Goal: Task Accomplishment & Management: Use online tool/utility

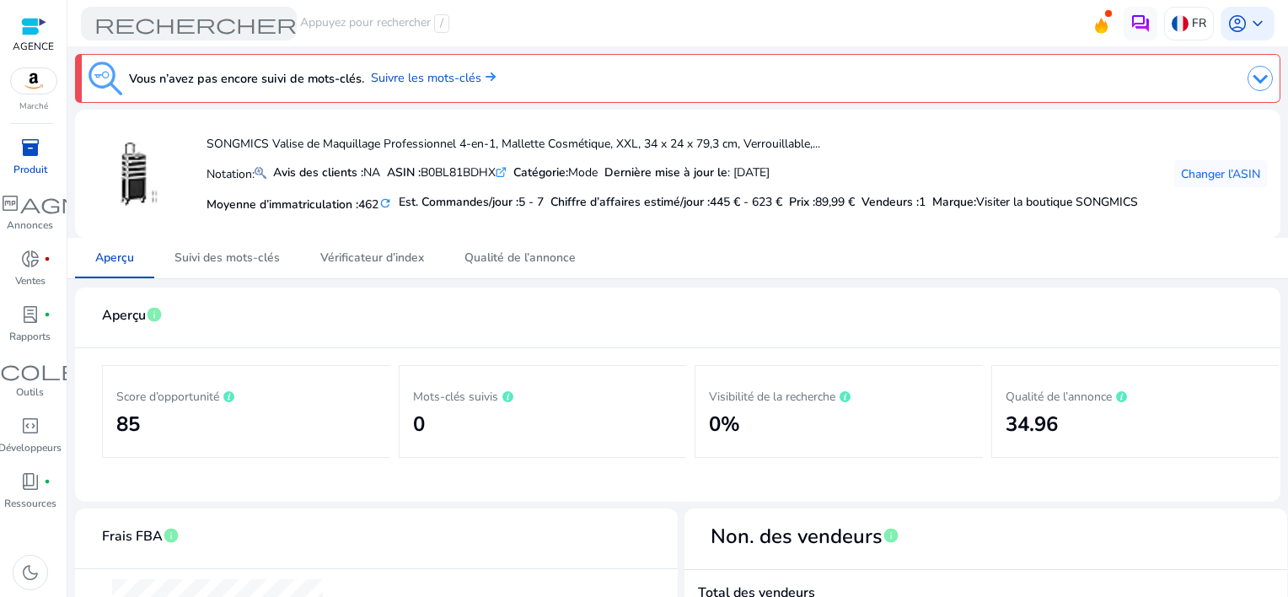
click at [42, 153] on div "inventory_2" at bounding box center [30, 147] width 47 height 27
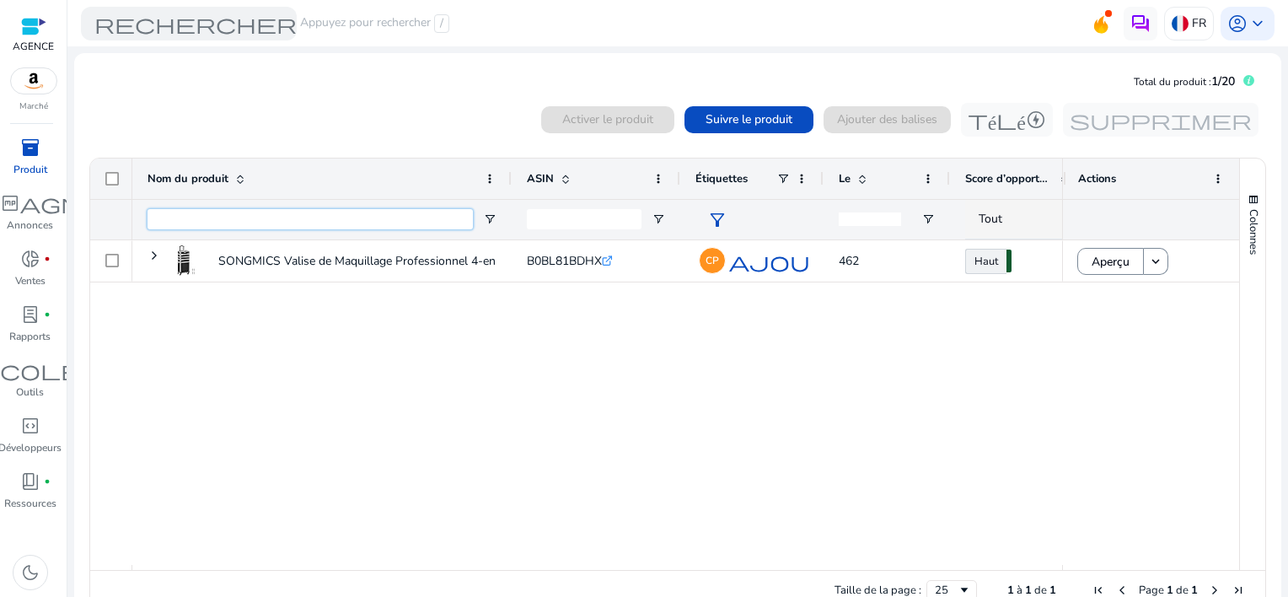
click at [290, 213] on input "Nom du produit Entrée de filtre" at bounding box center [309, 219] width 325 height 20
click at [762, 130] on span at bounding box center [748, 119] width 129 height 40
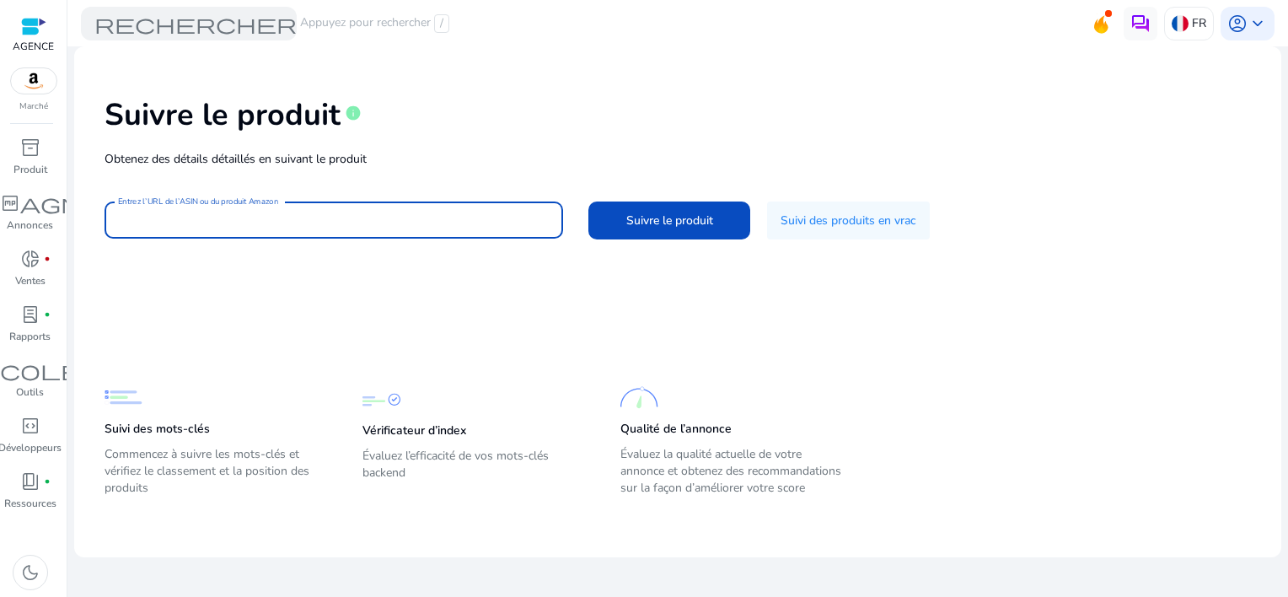
click at [437, 211] on input "Entrez l’URL de l’ASIN ou du produit Amazon" at bounding box center [334, 220] width 432 height 19
paste input "**********"
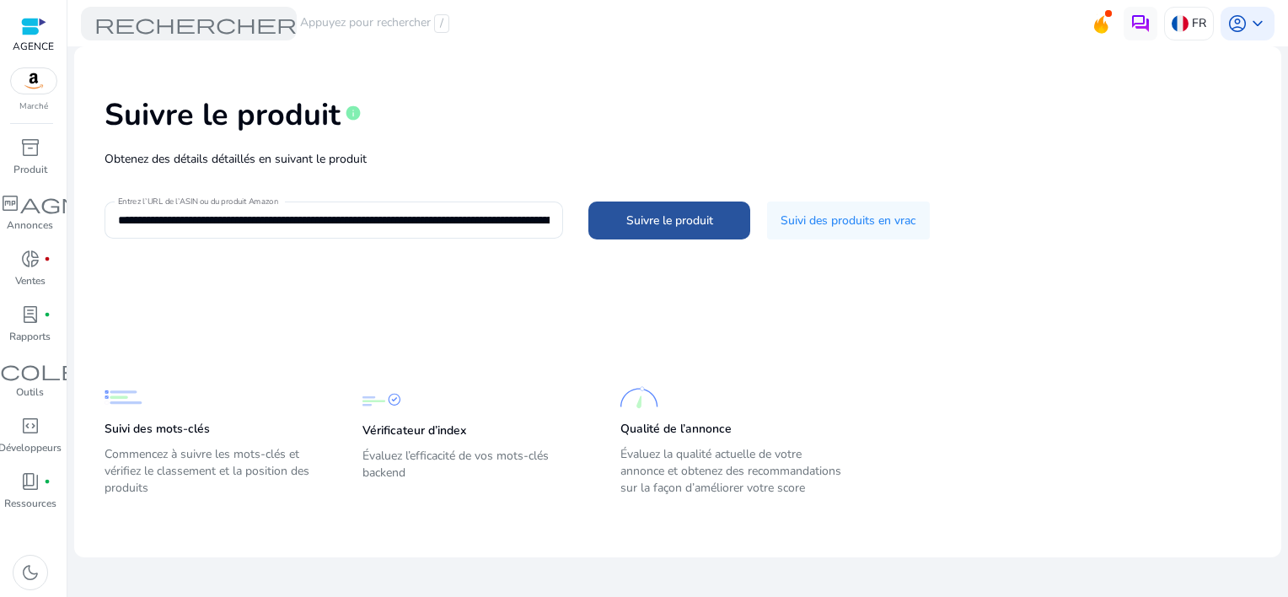
click at [644, 222] on span "Suivre le produit" at bounding box center [669, 221] width 87 height 18
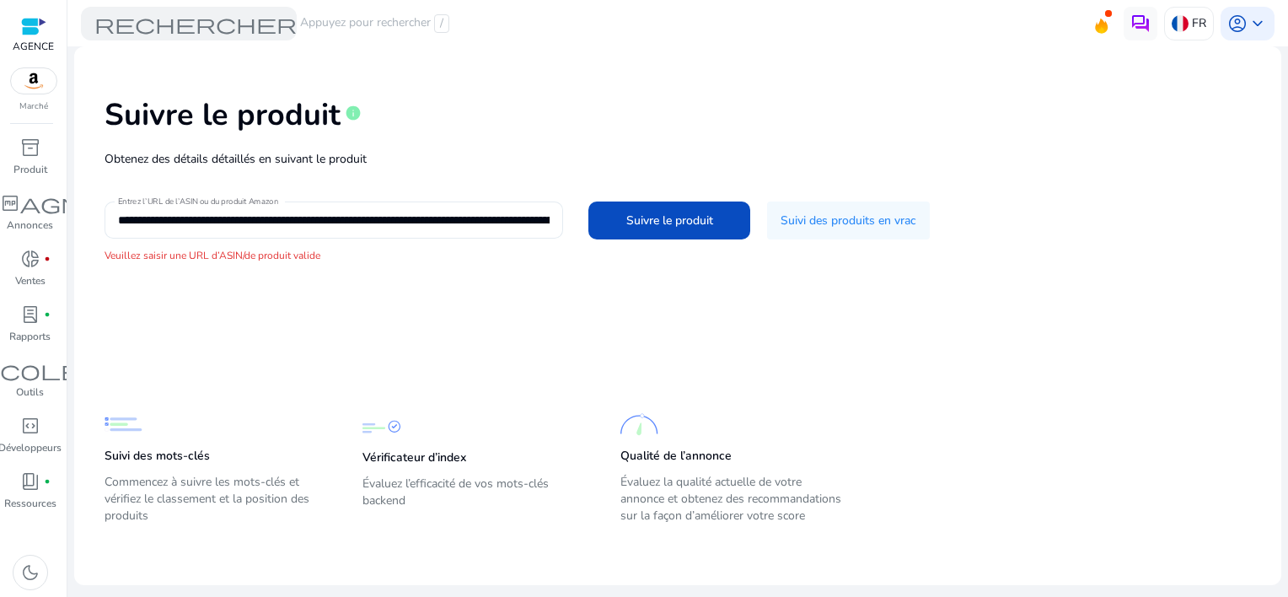
click at [546, 217] on input "**********" at bounding box center [334, 220] width 432 height 19
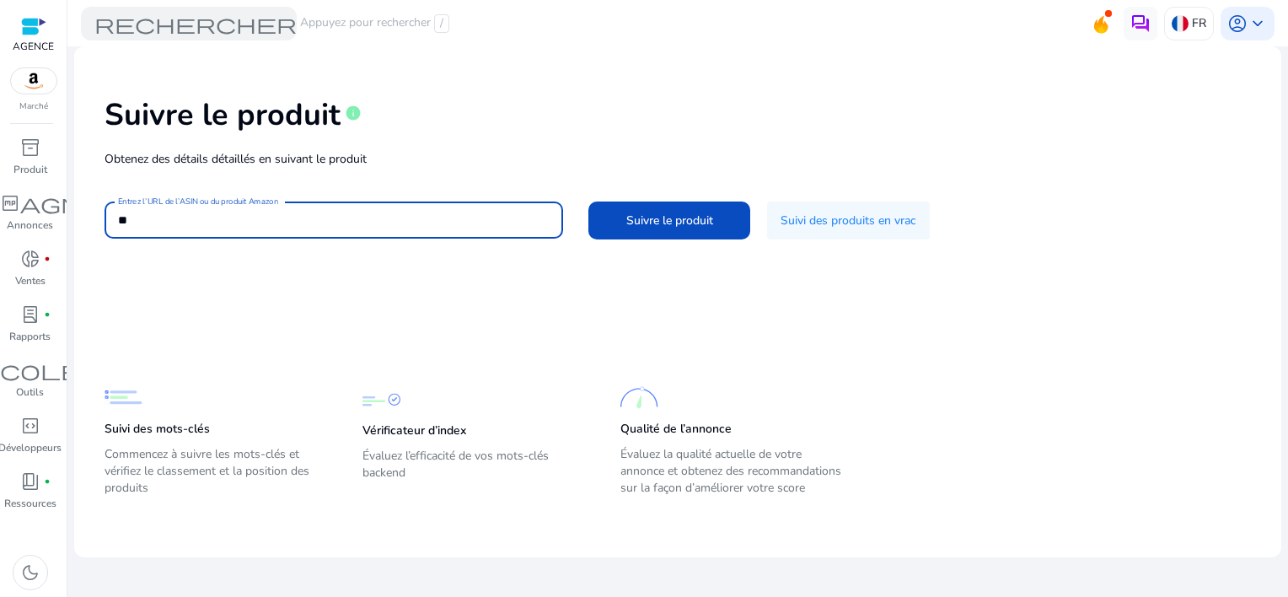
type input "*"
paste input "**********"
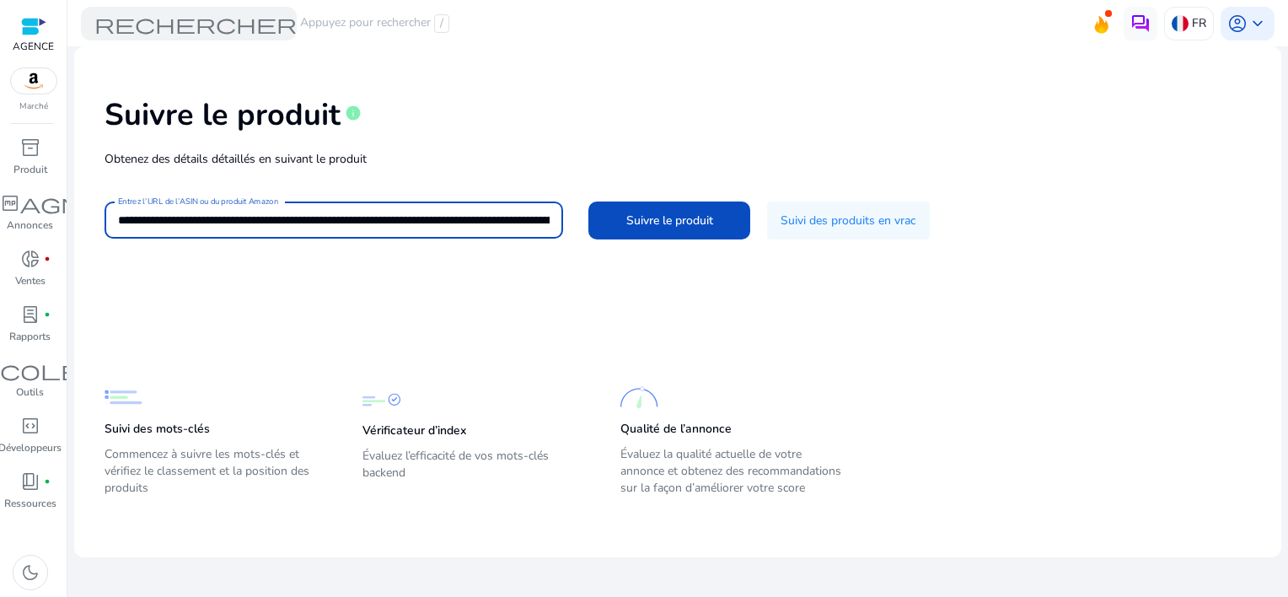
scroll to position [0, 3816]
type input "**********"
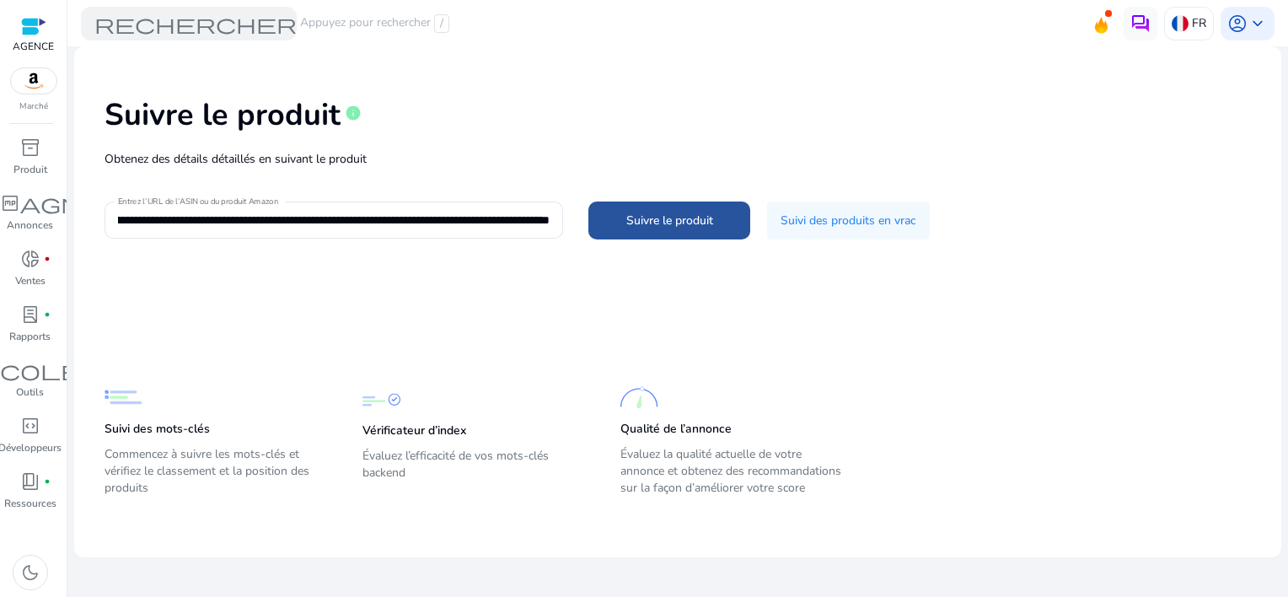
scroll to position [0, 0]
click at [657, 208] on span at bounding box center [669, 220] width 162 height 40
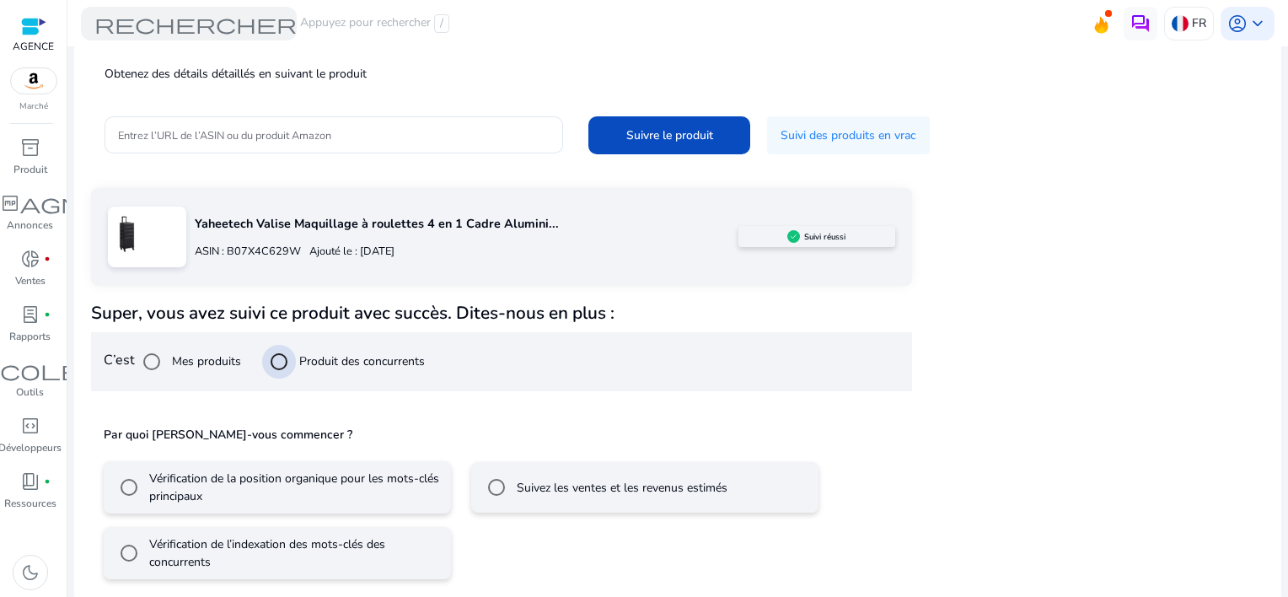
scroll to position [91, 0]
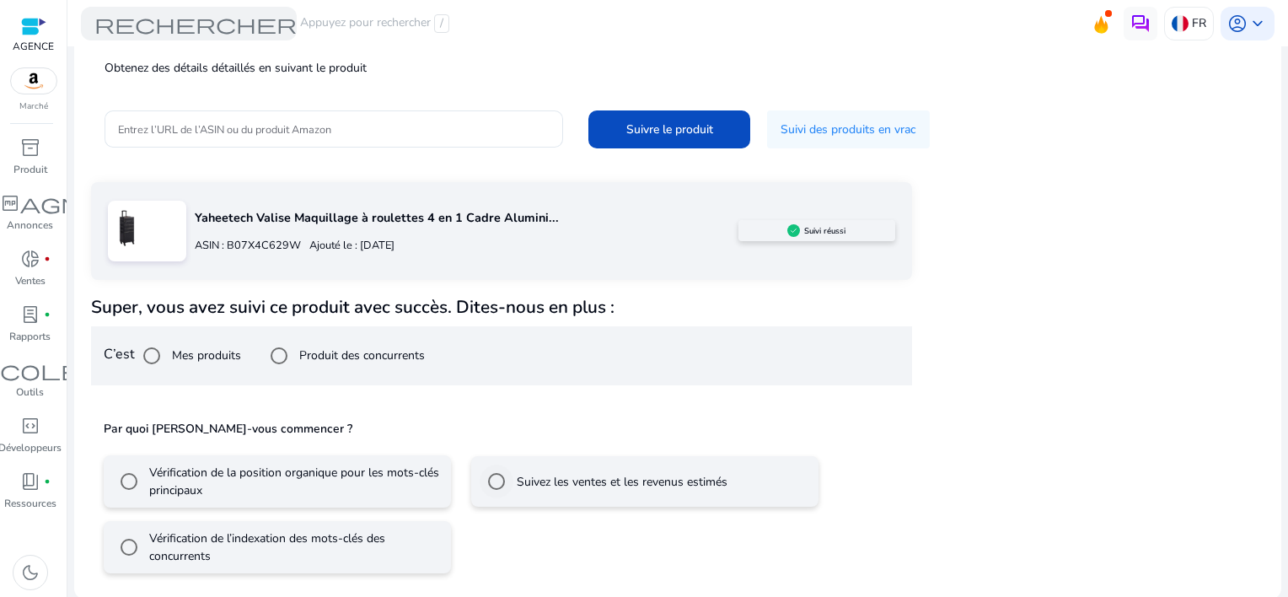
click at [517, 475] on label "Suivez les ventes et les revenus estimés" at bounding box center [620, 482] width 214 height 18
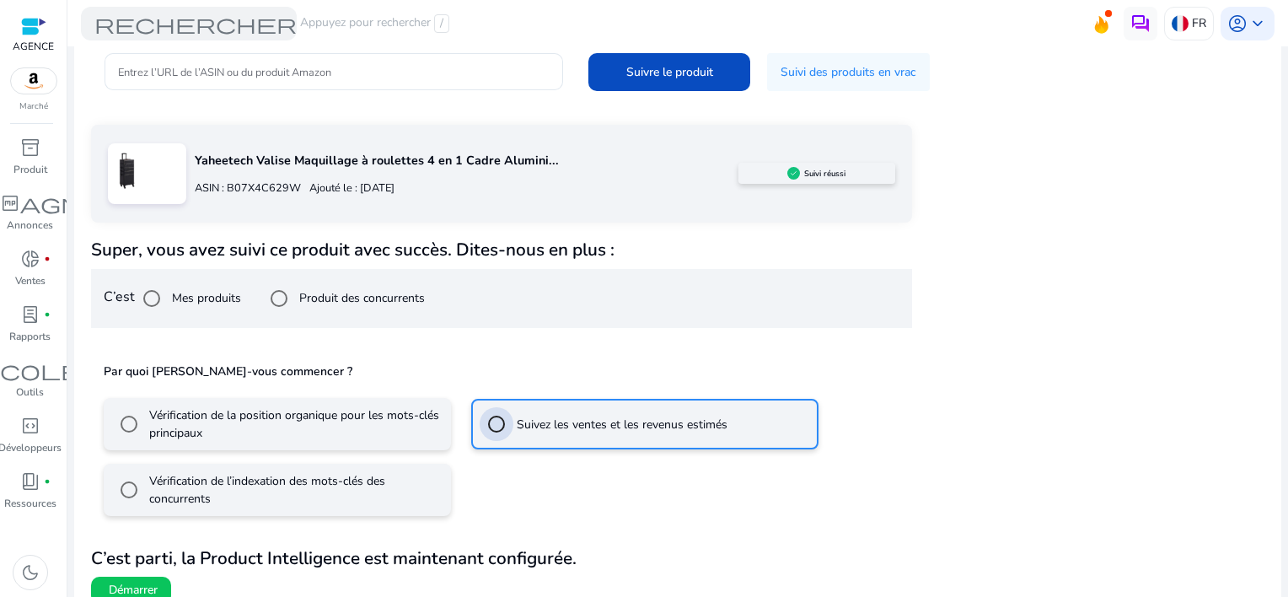
scroll to position [166, 0]
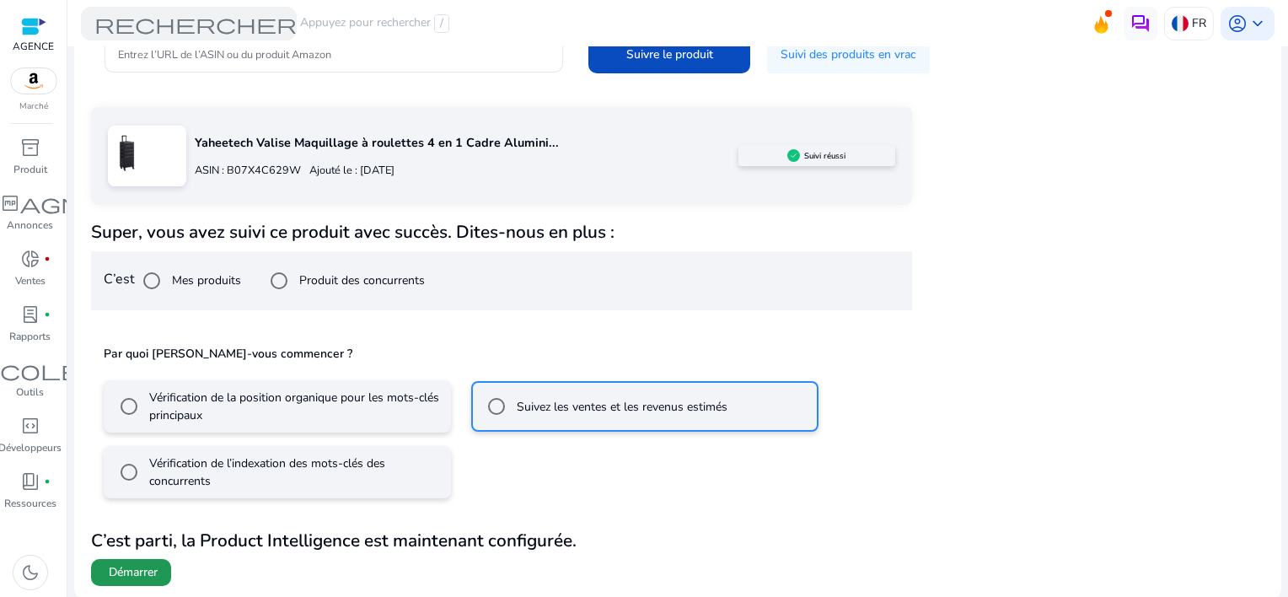
click at [114, 567] on span "Démarrer" at bounding box center [133, 572] width 49 height 17
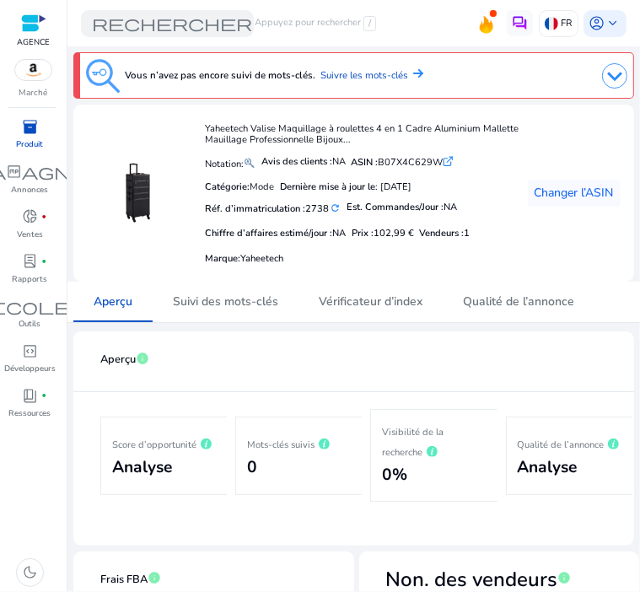
click at [46, 131] on div "inventory_2" at bounding box center [30, 127] width 38 height 22
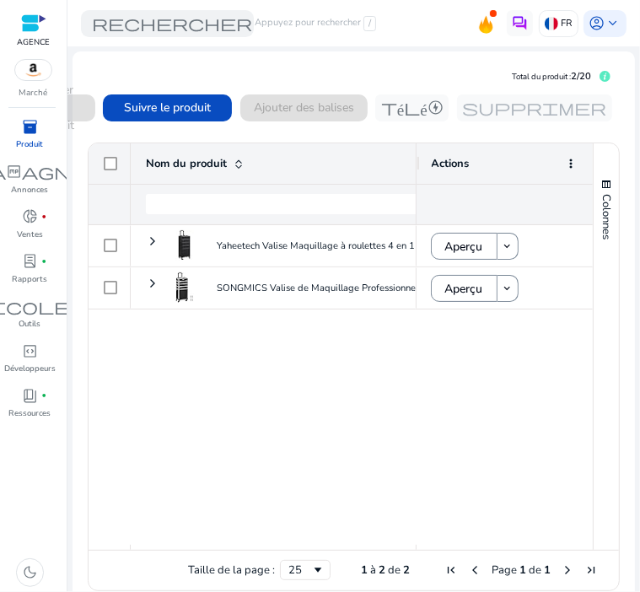
click at [369, 375] on div "Yaheetech Valise Maquillage à roulettes 4 en 1 Cadre Aluminium... B07X4C629W .s…" at bounding box center [273, 384] width 284 height 319
click at [312, 108] on div "Activer le produit Suivre le produit Ajouter des balises télécharger supprimer" at bounding box center [353, 107] width 533 height 27
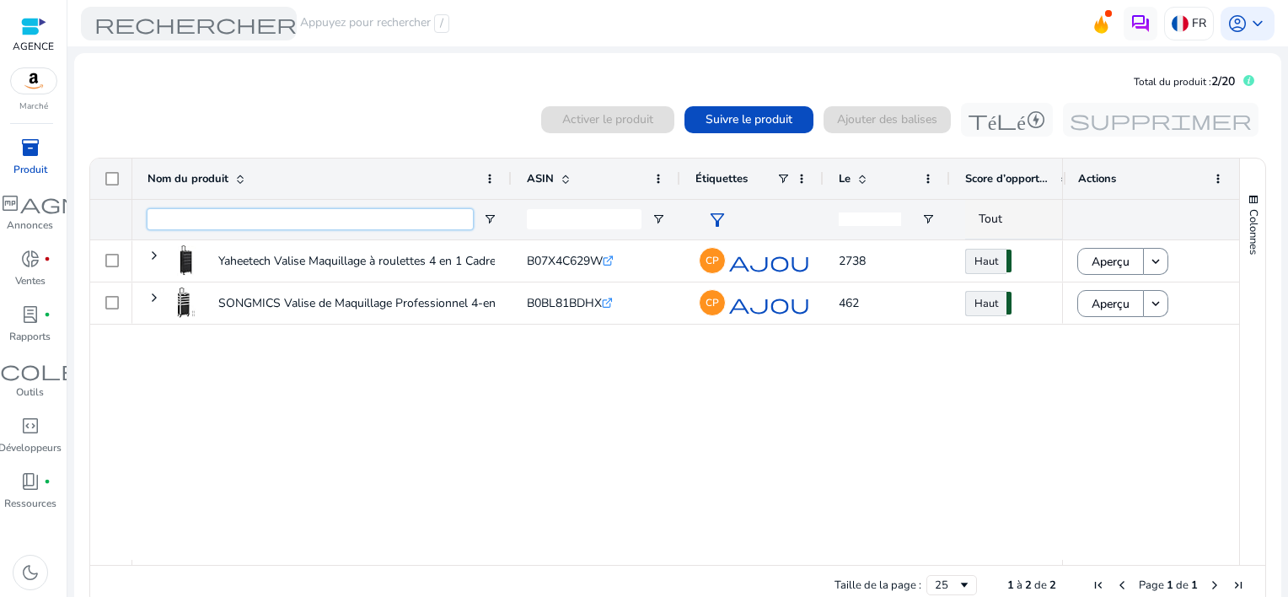
click at [206, 225] on input "Nom du produit Entrée de filtre" at bounding box center [309, 219] width 325 height 20
click at [733, 123] on span "Suivre le produit" at bounding box center [748, 119] width 87 height 18
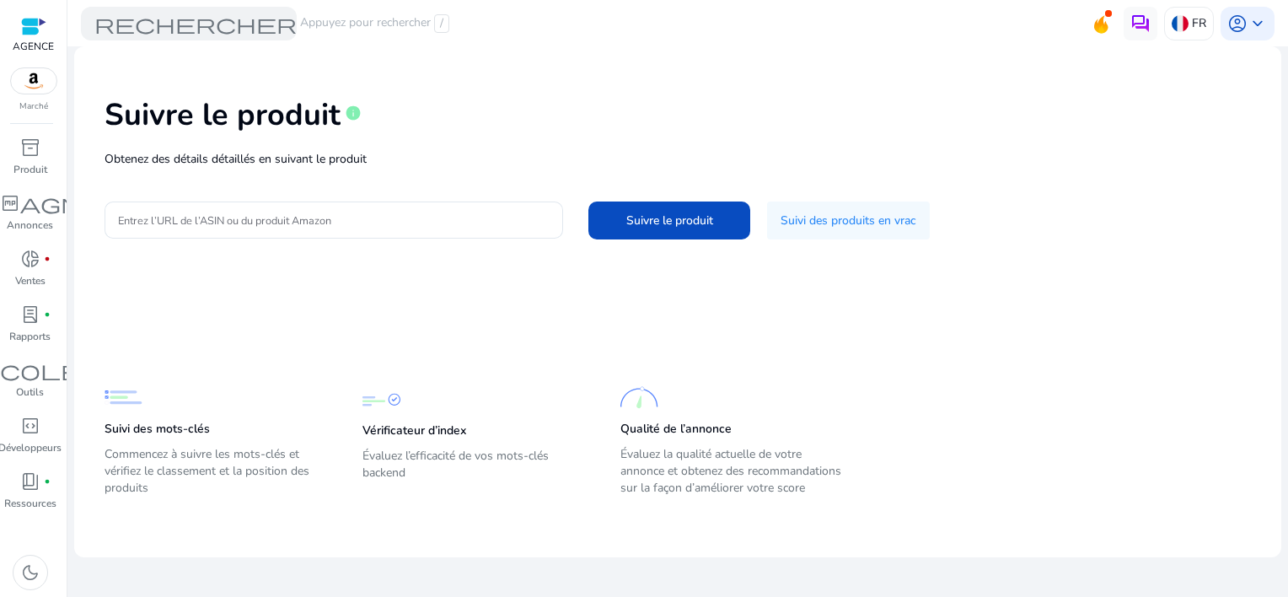
click at [533, 199] on div "Suivre le produit info Obtenez des détails détaillés en suivant le produit Entr…" at bounding box center [678, 166] width 1180 height 213
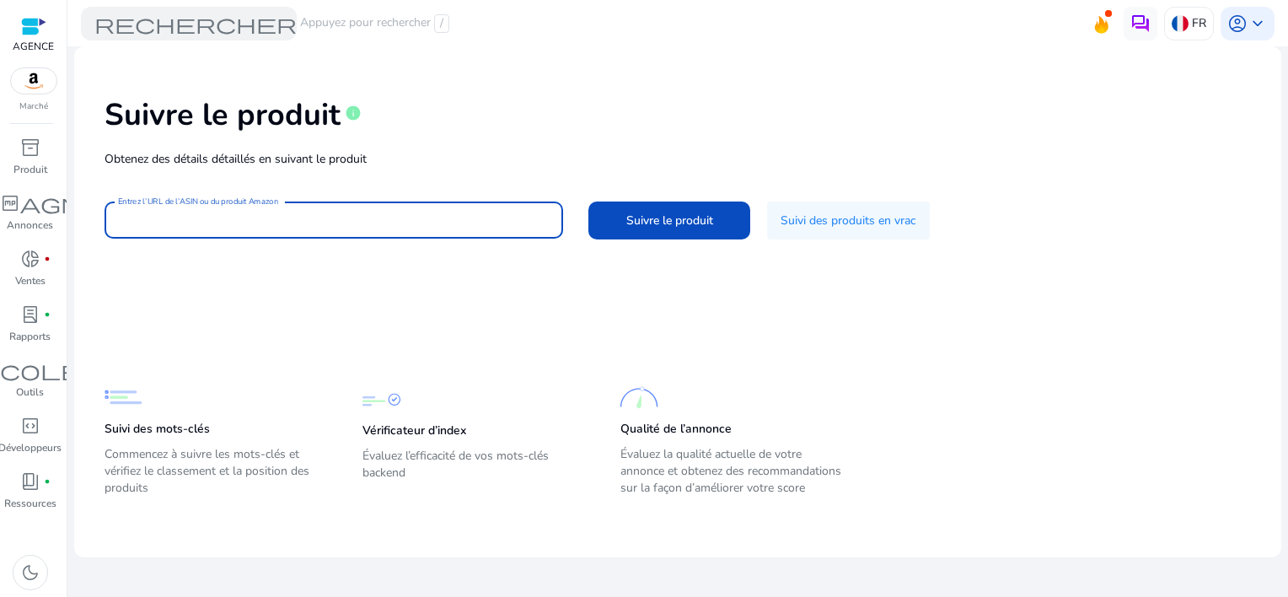
click at [495, 222] on input "Entrez l’URL de l’ASIN ou du produit Amazon" at bounding box center [334, 220] width 432 height 19
paste input "**********"
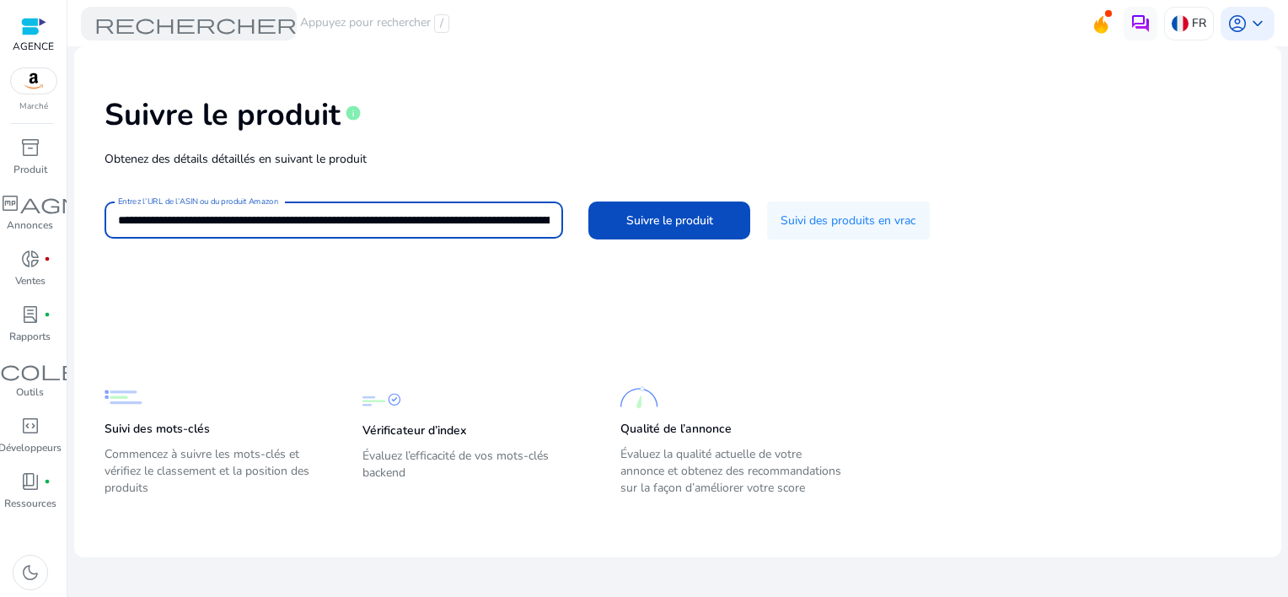
scroll to position [0, 3996]
type input "**********"
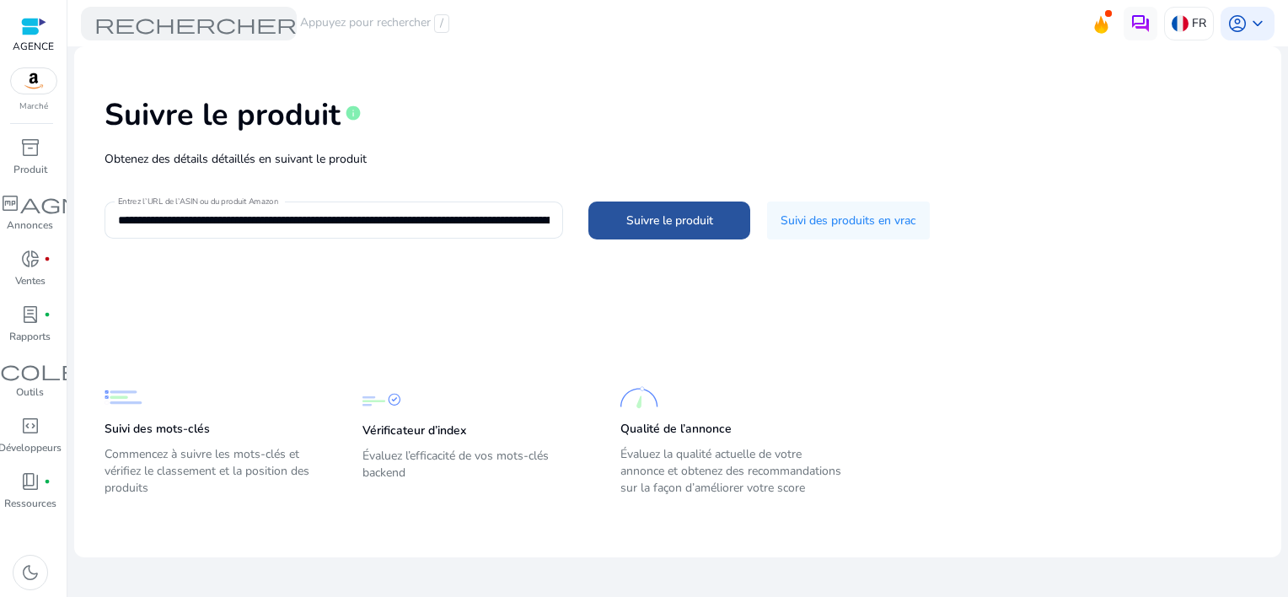
click at [705, 222] on span "Suivre le produit" at bounding box center [669, 221] width 87 height 18
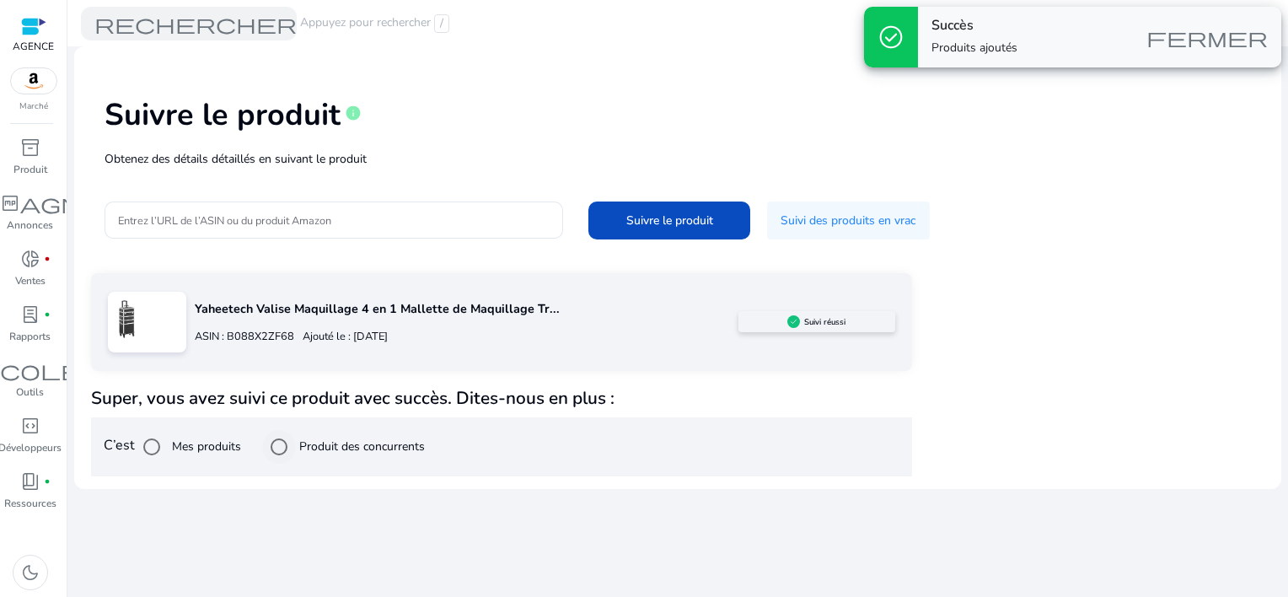
click at [303, 448] on label "Produit des concurrents" at bounding box center [360, 446] width 129 height 18
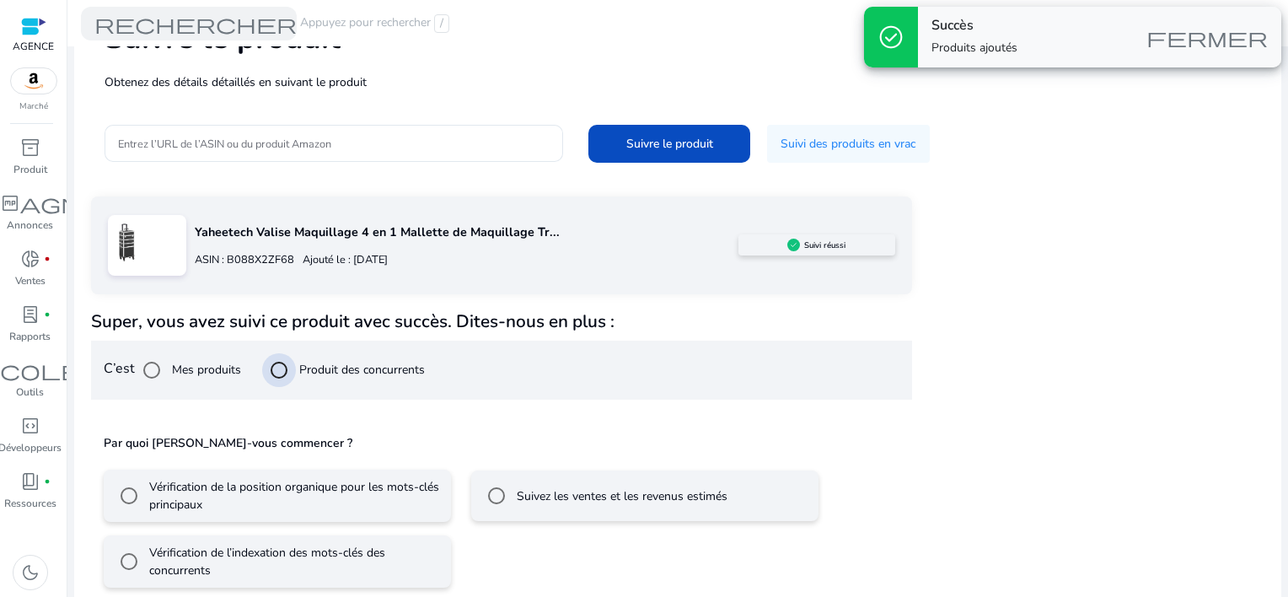
scroll to position [91, 0]
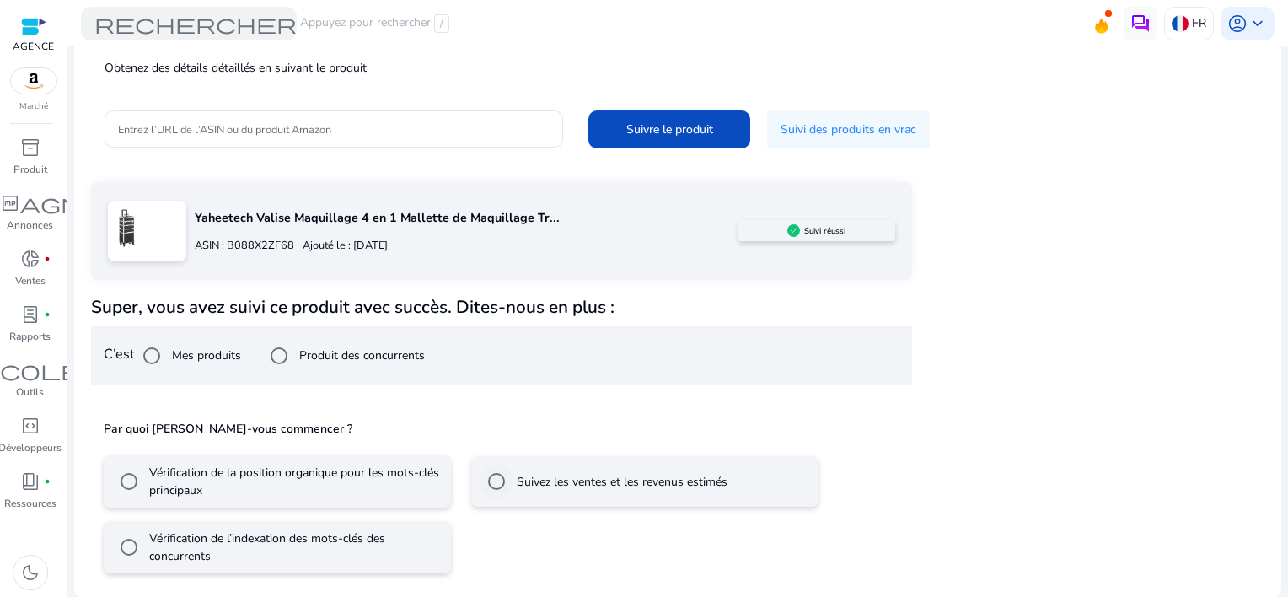
click at [658, 492] on div "Suivez les ventes et les revenus estimés" at bounding box center [604, 481] width 248 height 34
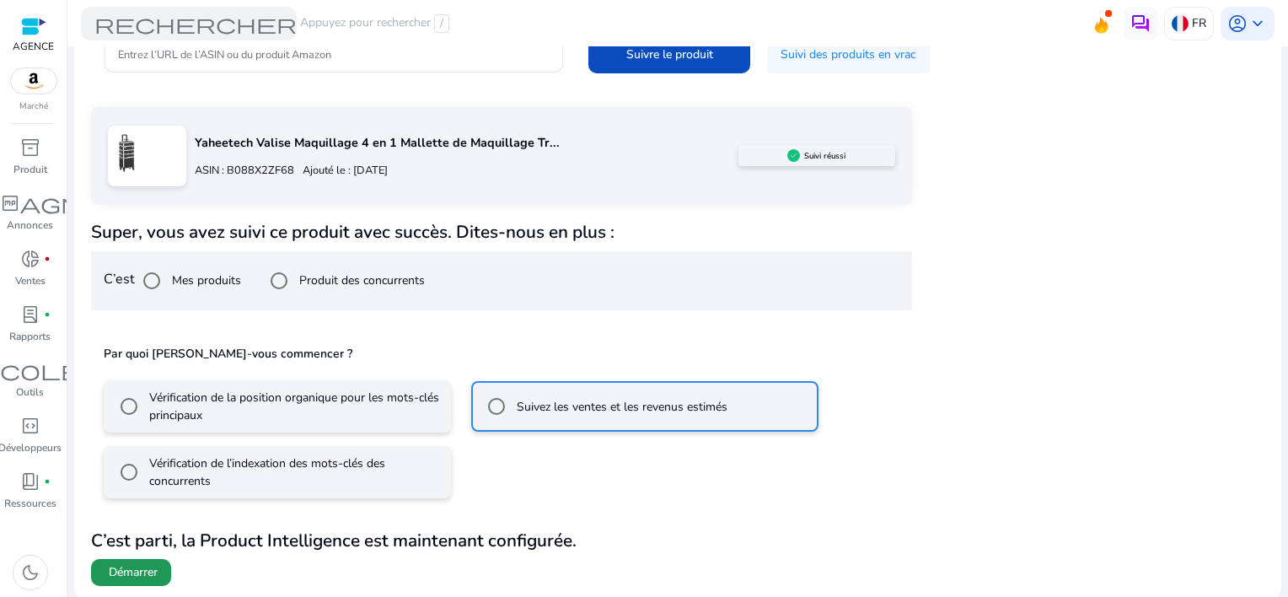
click at [138, 572] on span "Démarrer" at bounding box center [133, 572] width 49 height 17
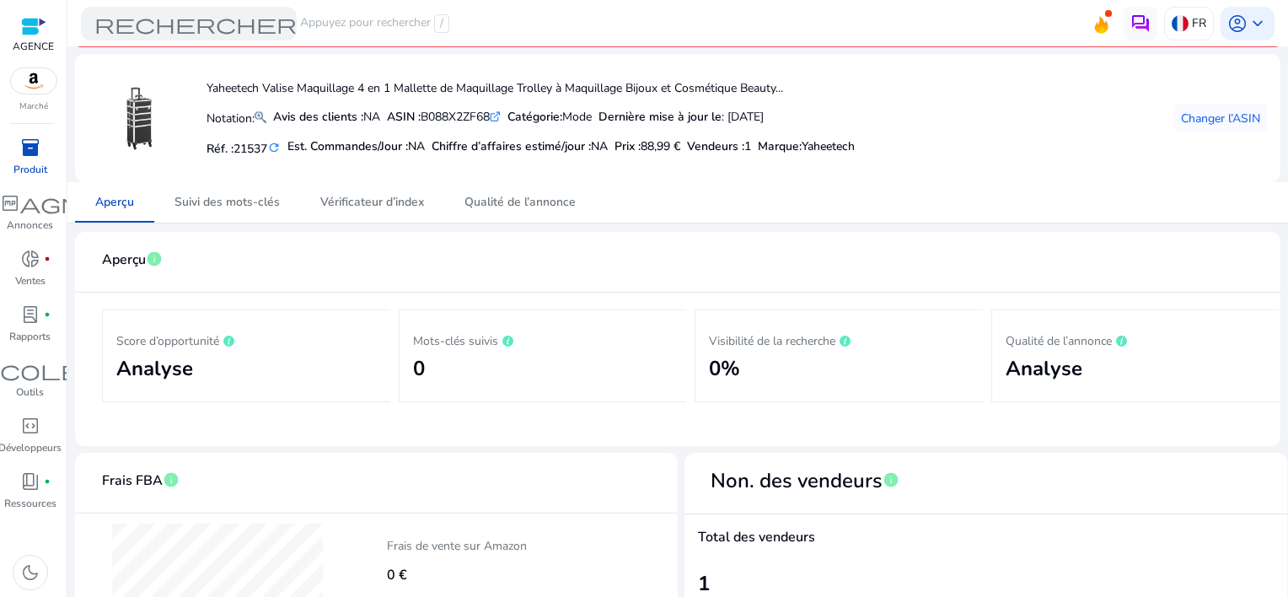
scroll to position [7, 0]
